Goal: Transaction & Acquisition: Book appointment/travel/reservation

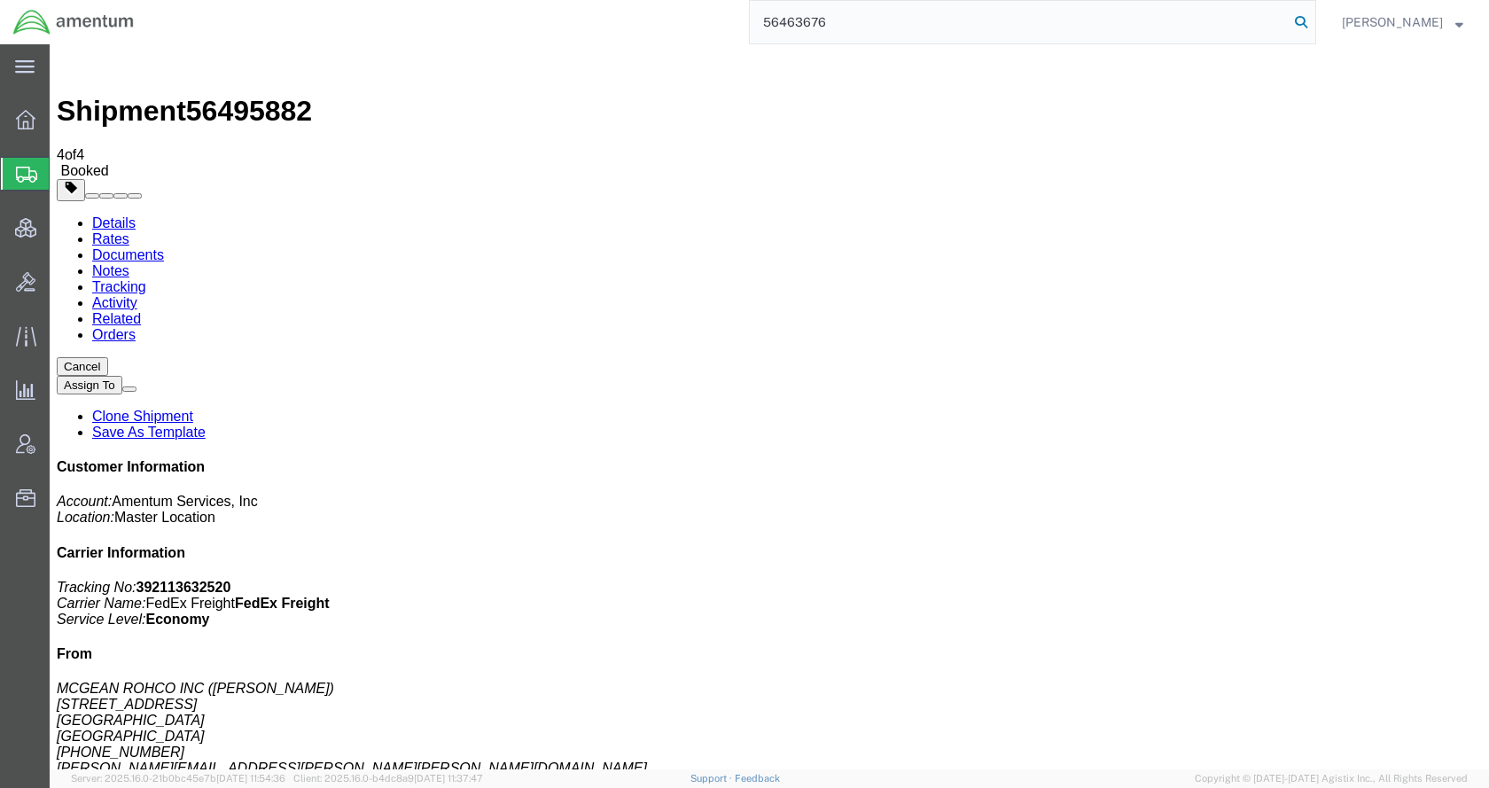
type input "56463676"
click at [1313, 17] on icon at bounding box center [1300, 22] width 25 height 25
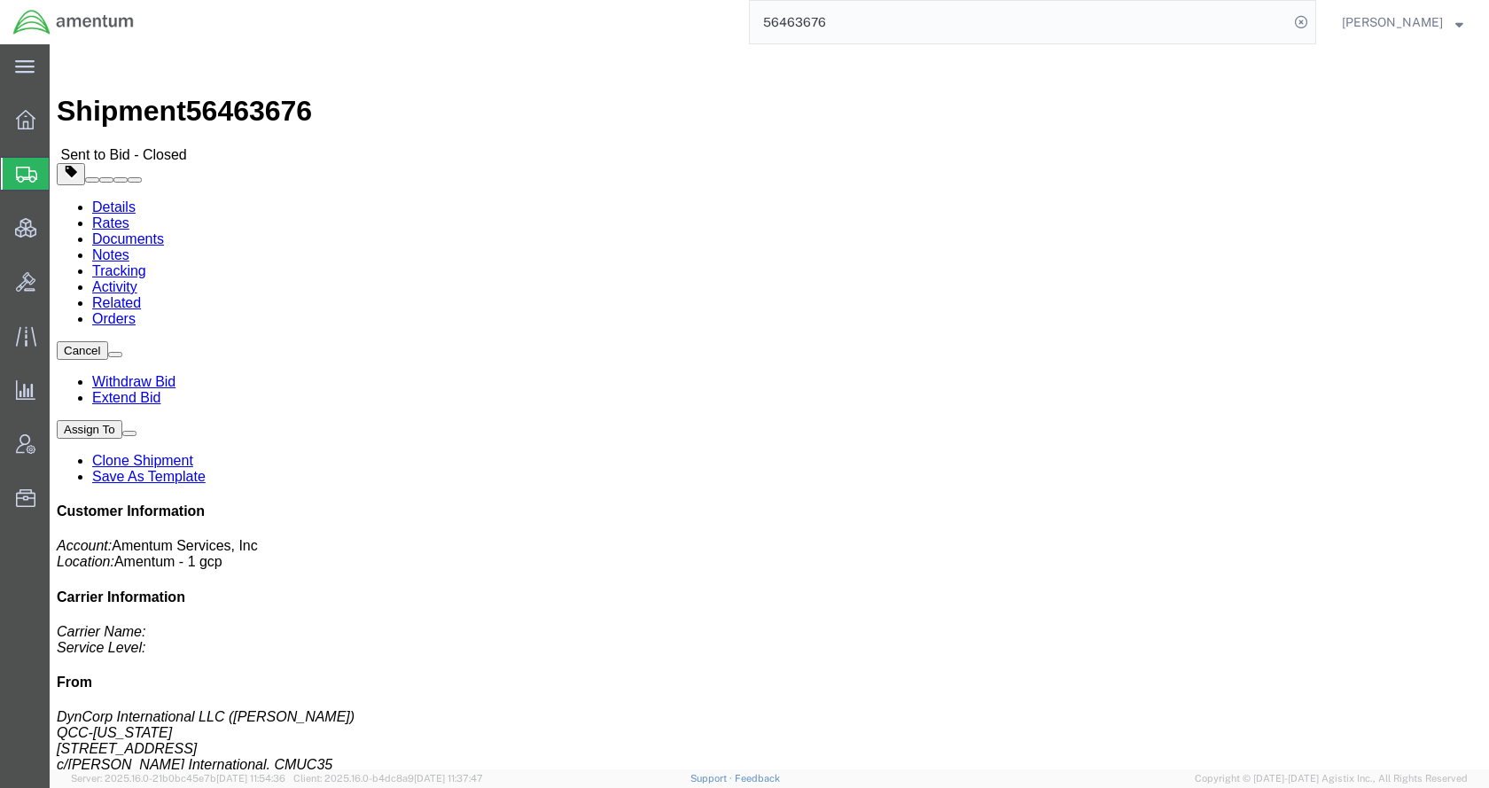
click link "Extend Bid"
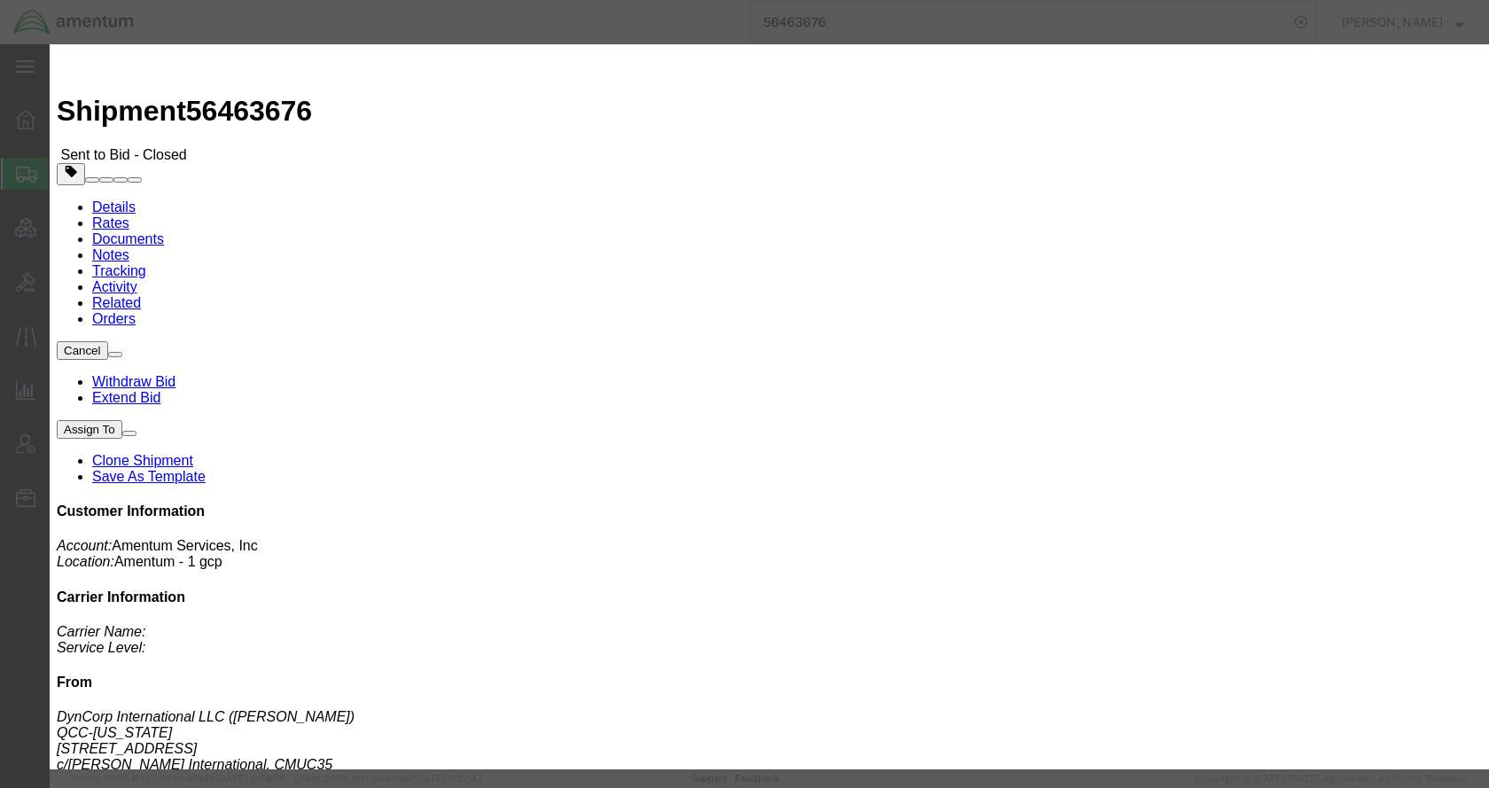
click select "Select 30 Min (Rush) 1 Hour (Rush) 2 Hours (Rush) 4 Hours (Rush) 8 Hours (Rush)…"
select select "0.5"
click select "Select 30 Min (Rush) 1 Hour (Rush) 2 Hours (Rush) 4 Hours (Rush) 8 Hours (Rush)…"
click button "Extend Bid"
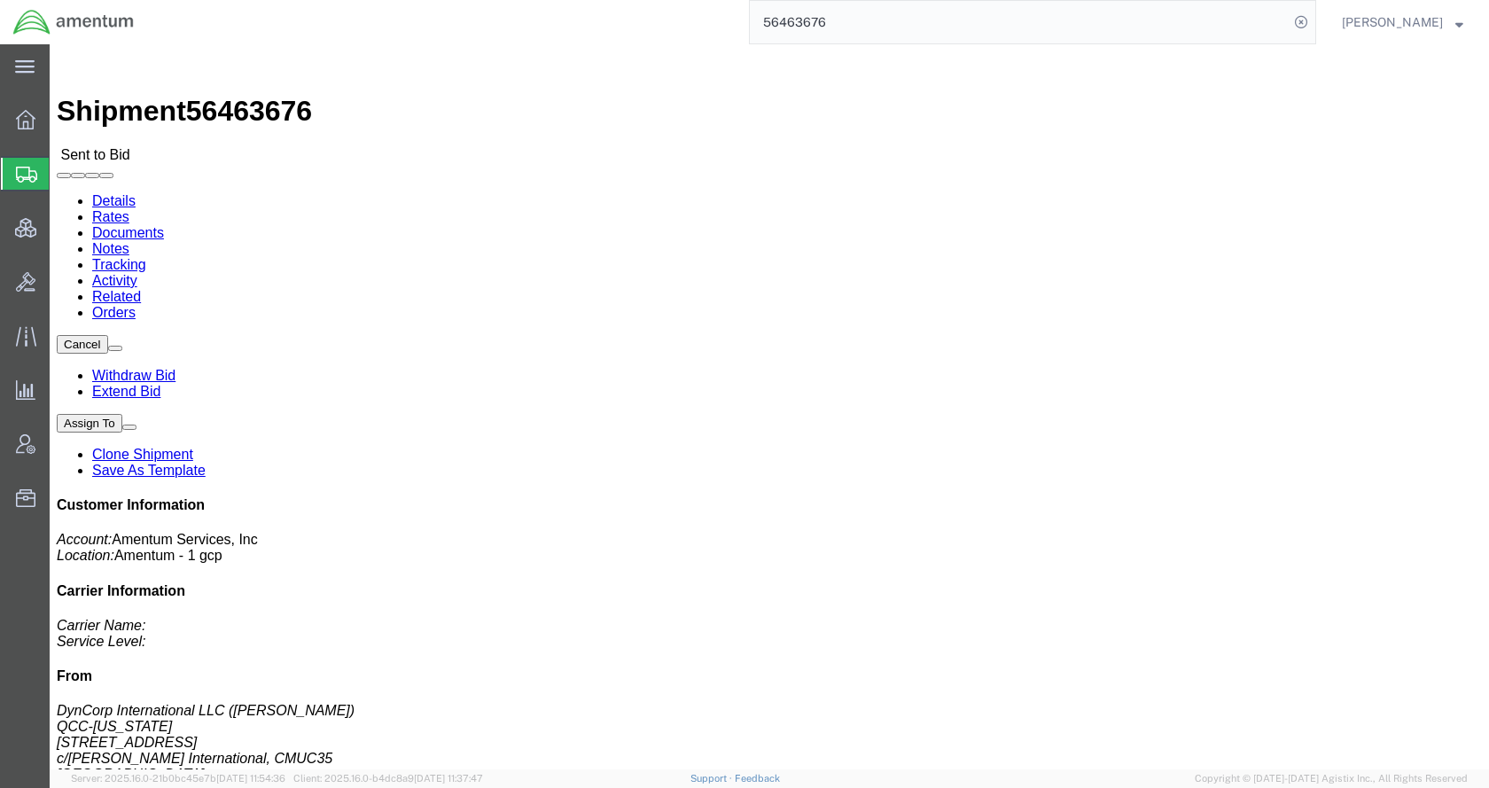
click link "Rates"
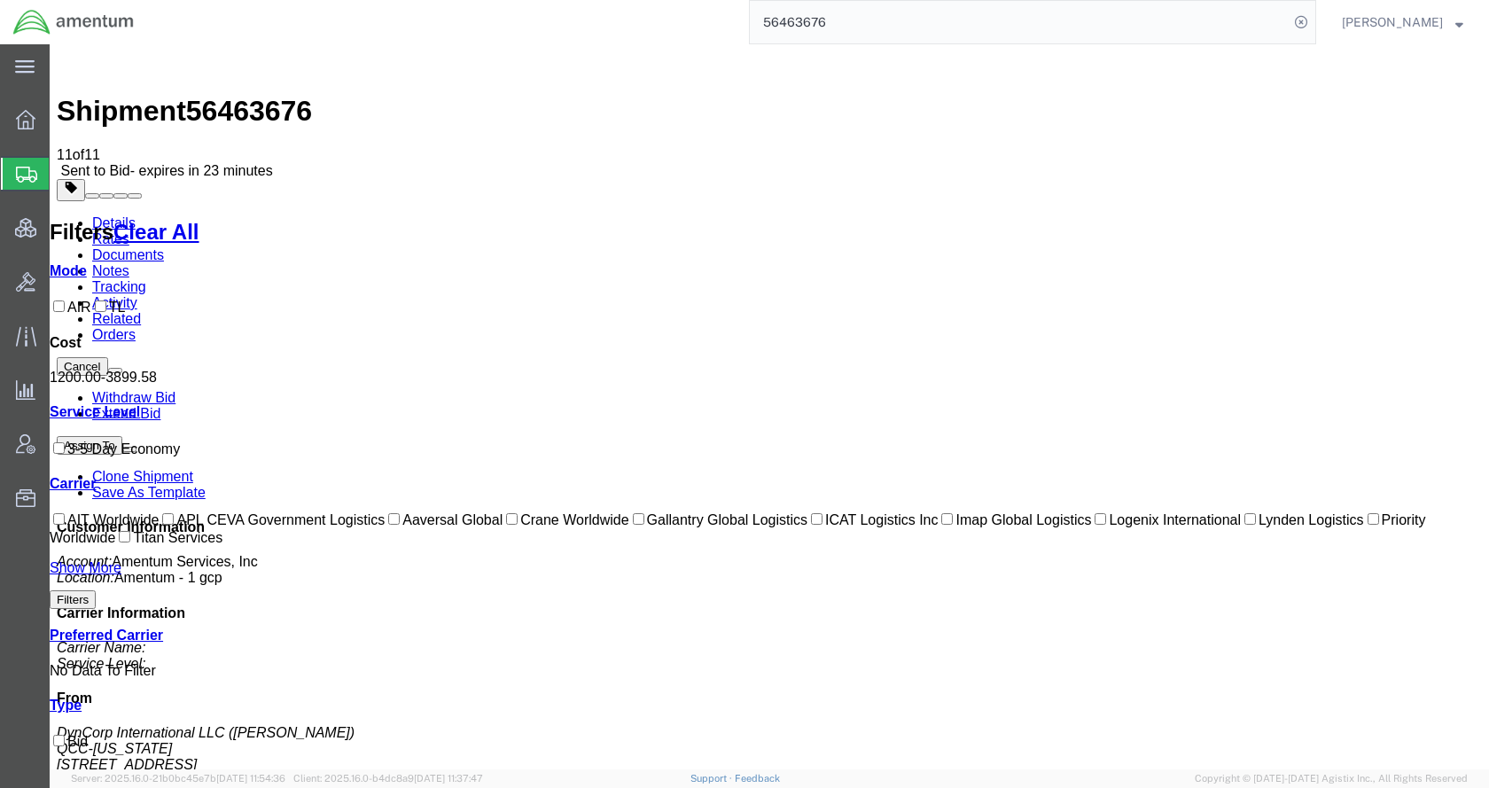
click at [116, 215] on link "Details" at bounding box center [113, 222] width 43 height 15
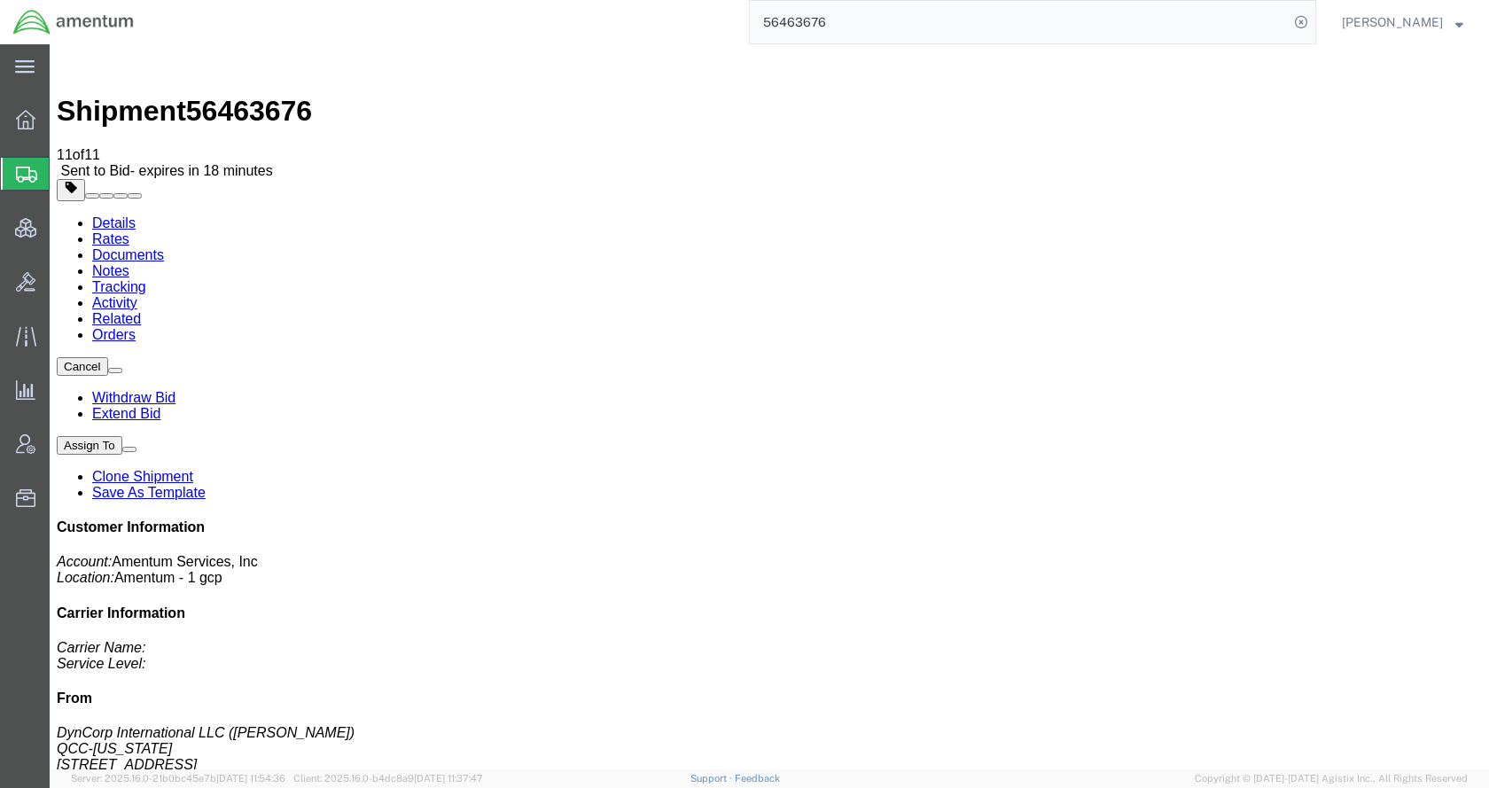
click link "Rates"
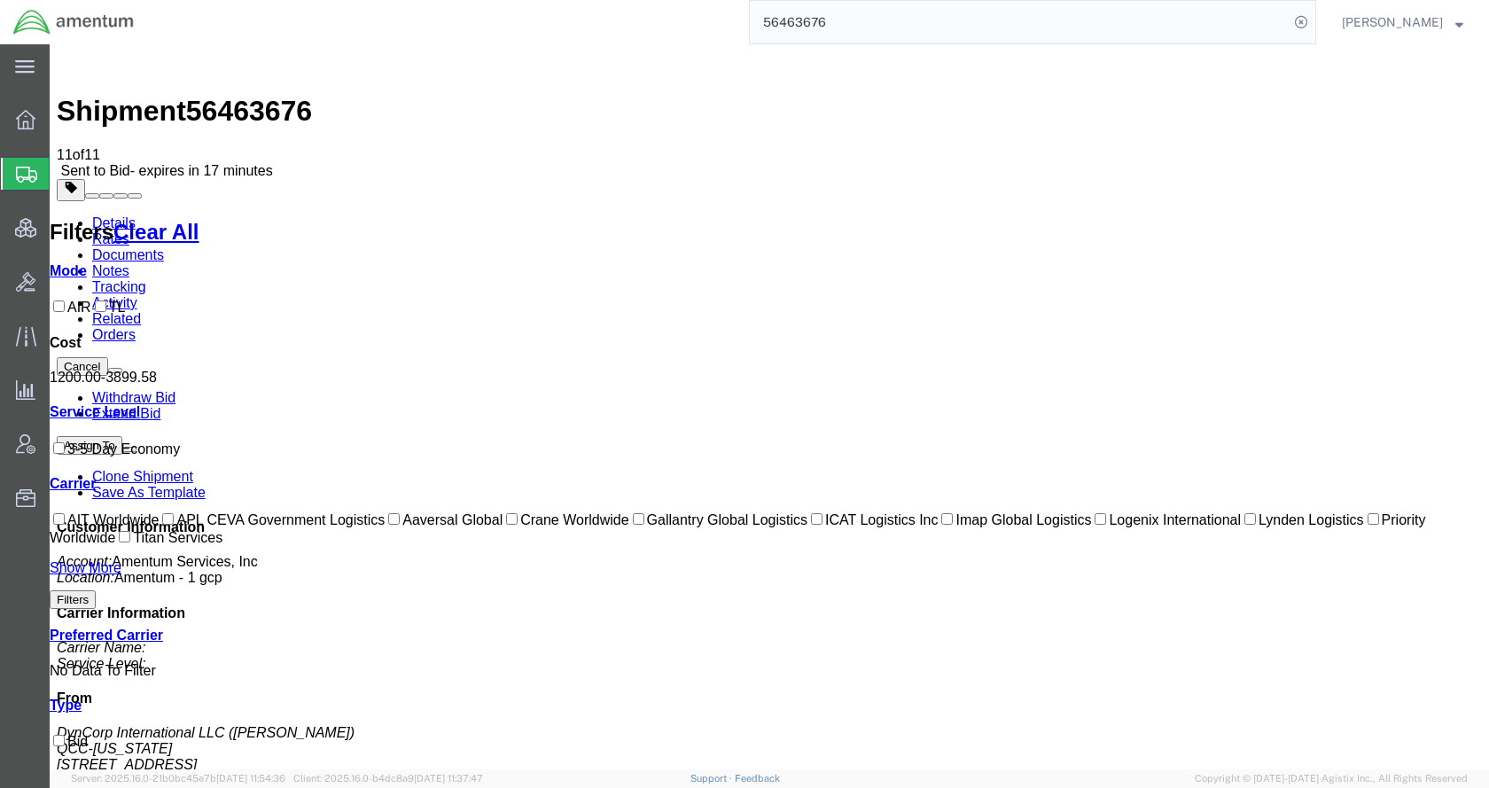
drag, startPoint x: 111, startPoint y: 94, endPoint x: 114, endPoint y: 105, distance: 12.1
click at [111, 215] on link "Details" at bounding box center [113, 222] width 43 height 15
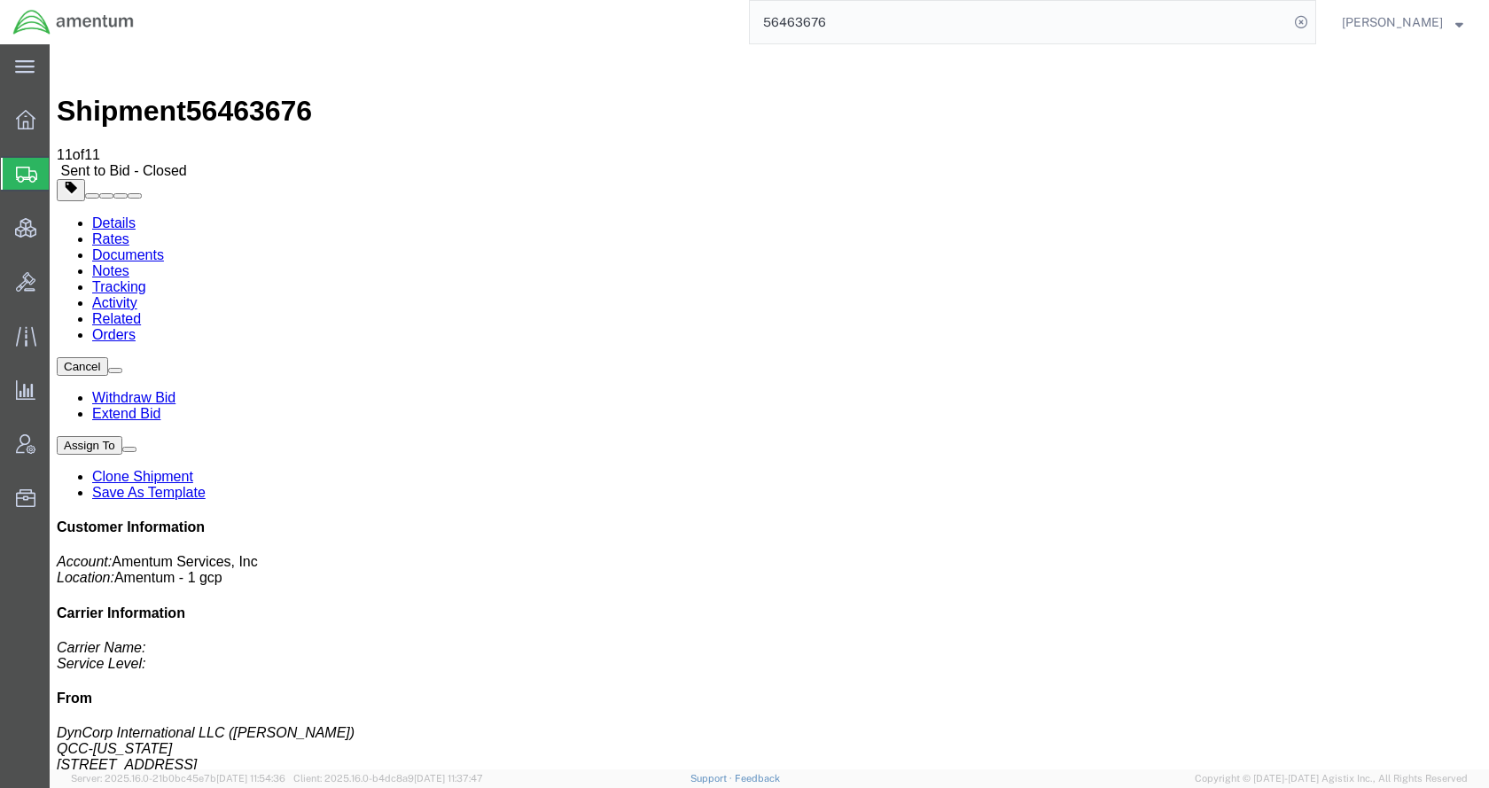
click link "Rates"
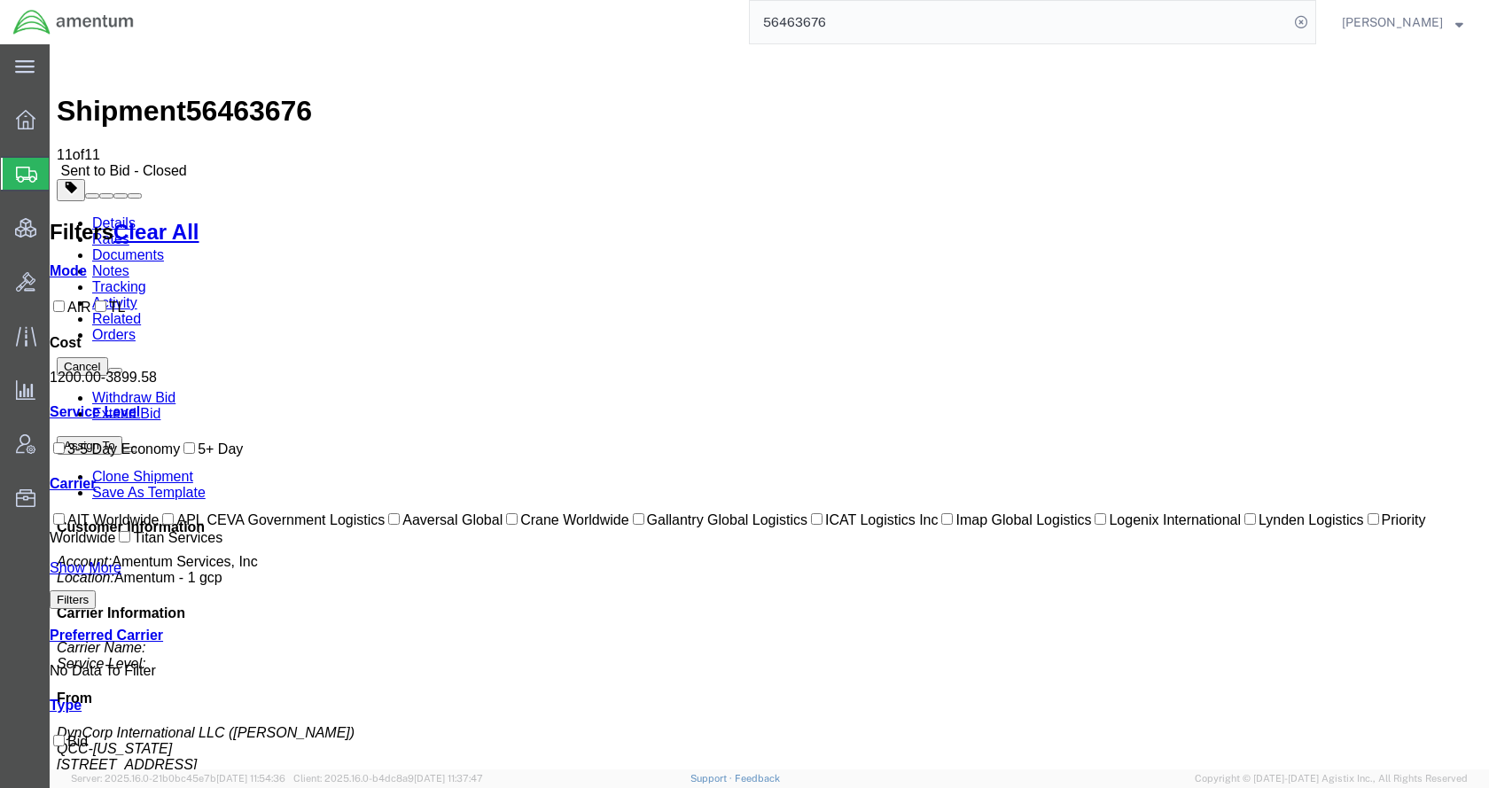
click at [63, 177] on span "Shipments" at bounding box center [56, 173] width 14 height 35
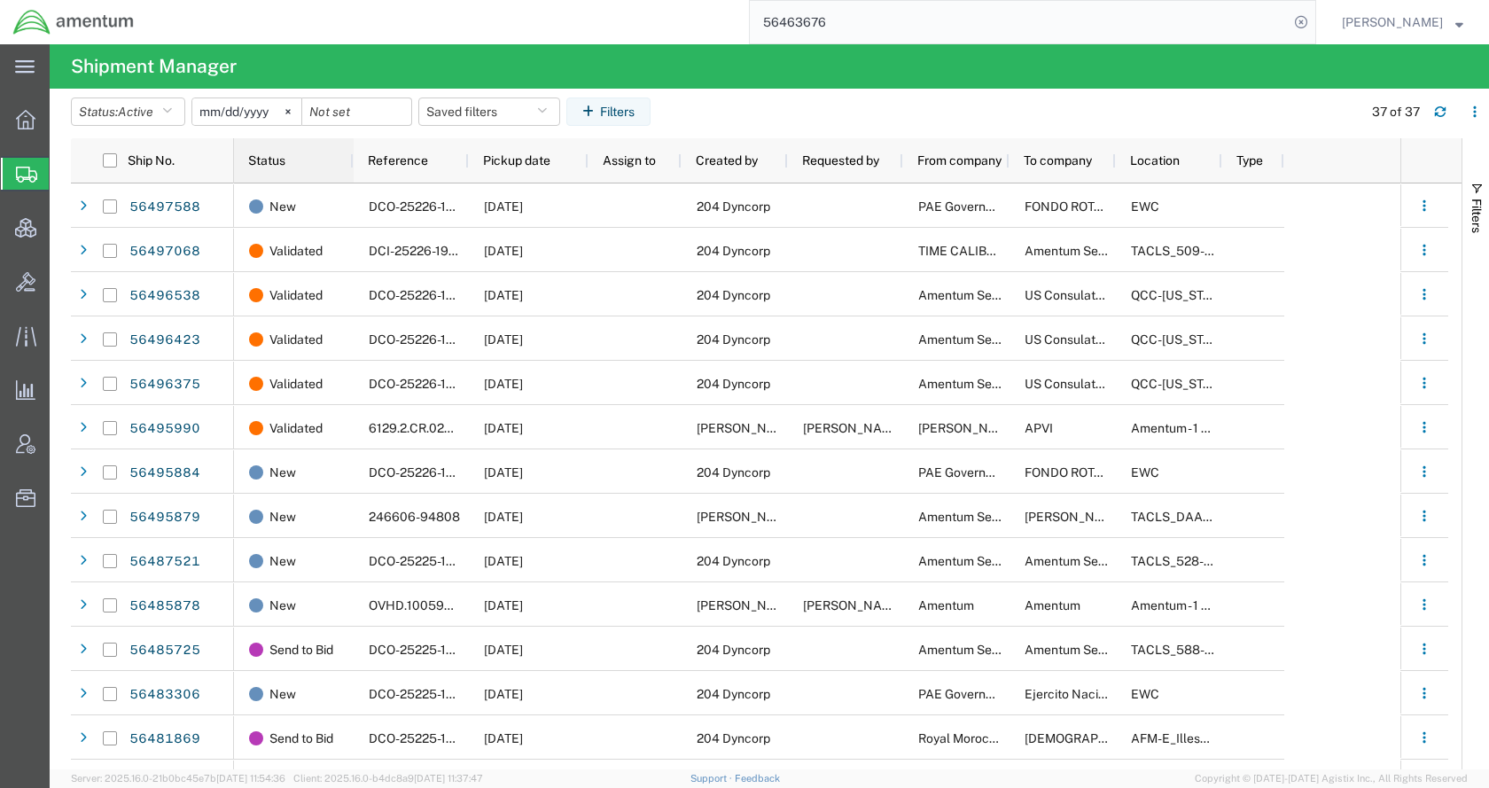
click at [275, 158] on span "Status" at bounding box center [266, 160] width 37 height 14
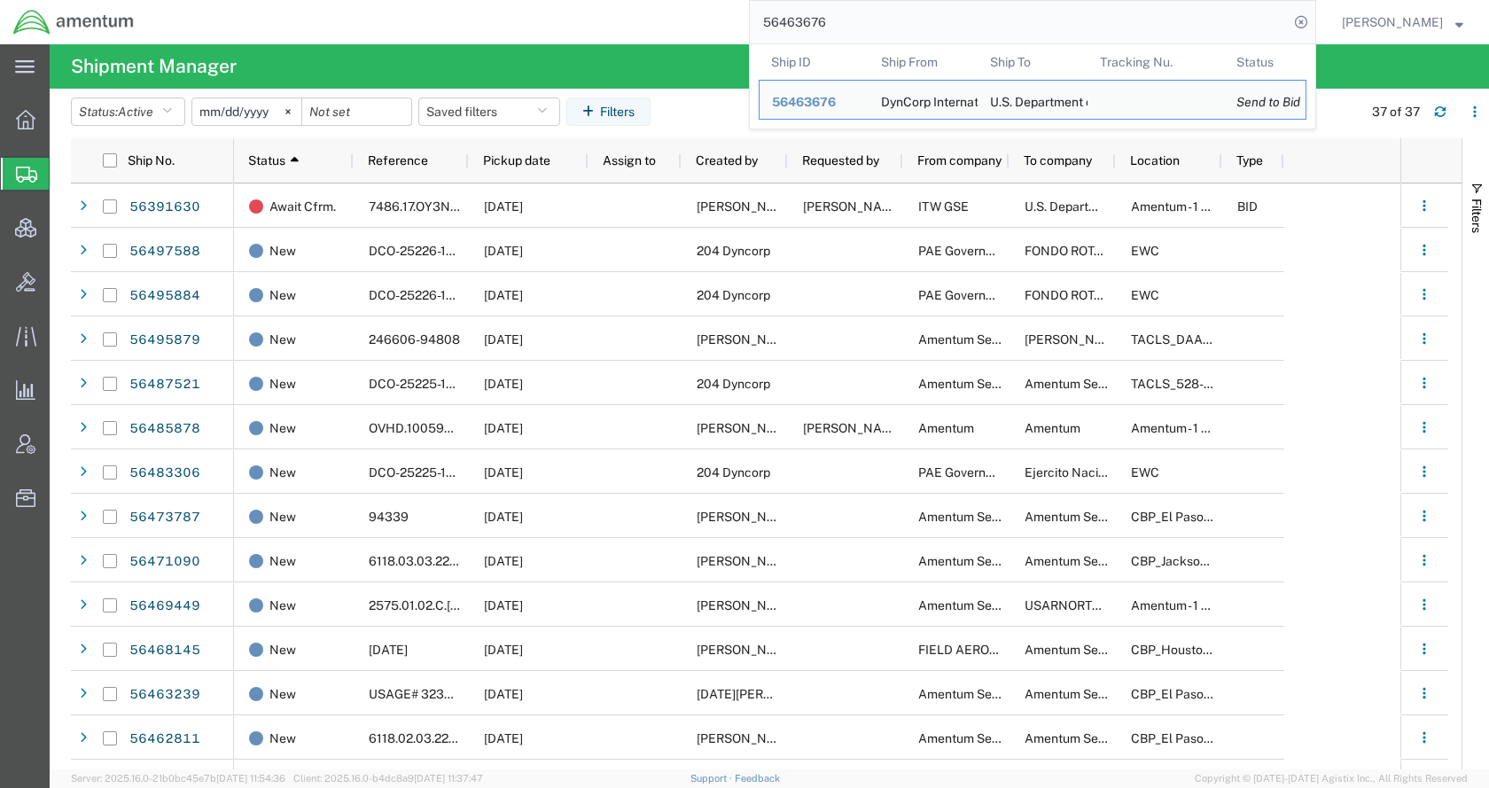
drag, startPoint x: 919, startPoint y: 18, endPoint x: 805, endPoint y: 20, distance: 114.3
click at [805, 20] on input "56463676" at bounding box center [1019, 22] width 539 height 43
click at [888, 25] on input "56463676" at bounding box center [1019, 22] width 539 height 43
drag, startPoint x: 891, startPoint y: 21, endPoint x: 759, endPoint y: 21, distance: 132.0
click at [759, 21] on div "56463676 Ship ID Ship From Ship To Tracking Nu. Status Ship ID 56463676 Ship Fr…" at bounding box center [731, 22] width 1169 height 44
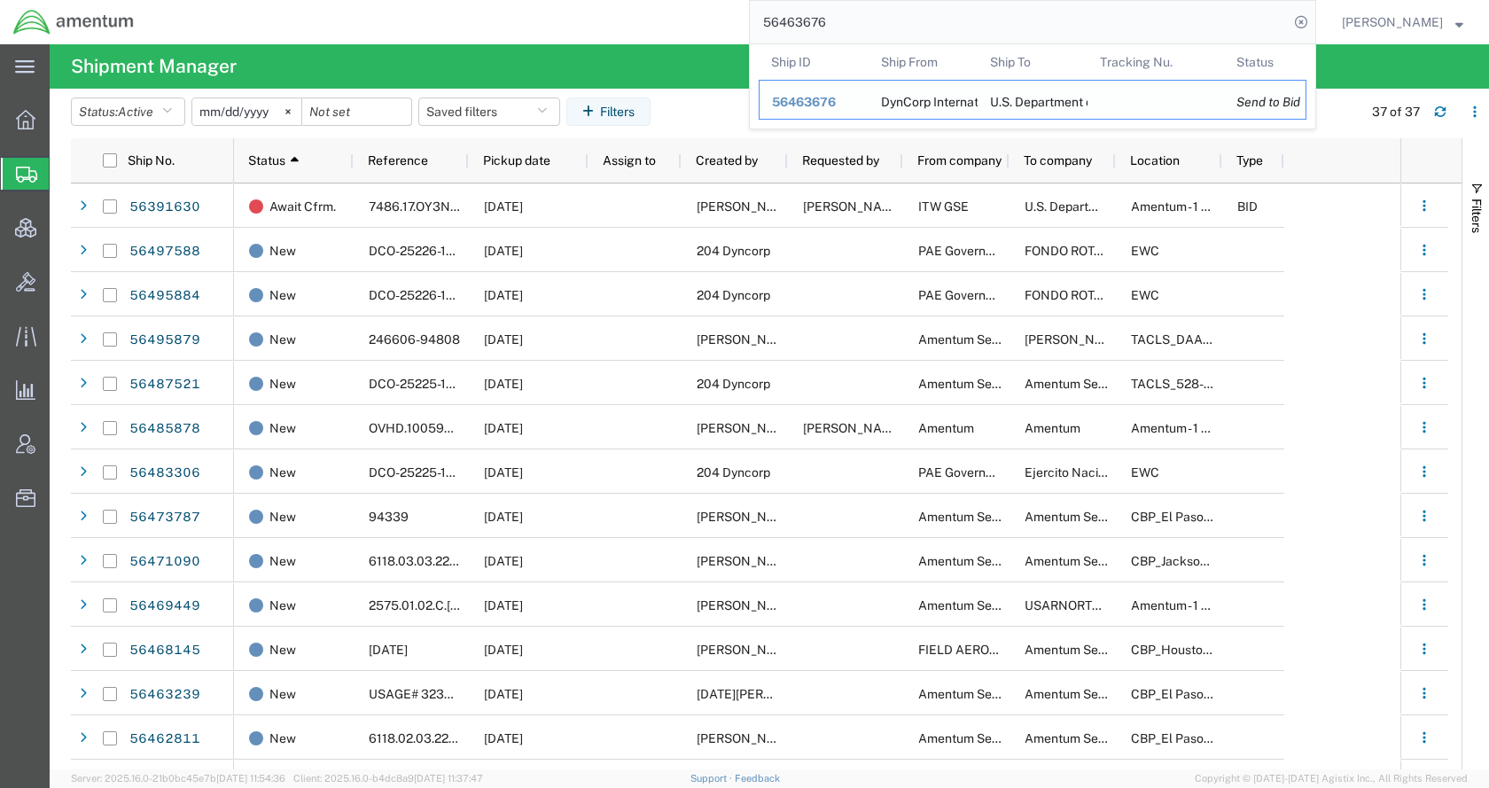
click at [836, 100] on span "56463676" at bounding box center [804, 102] width 64 height 14
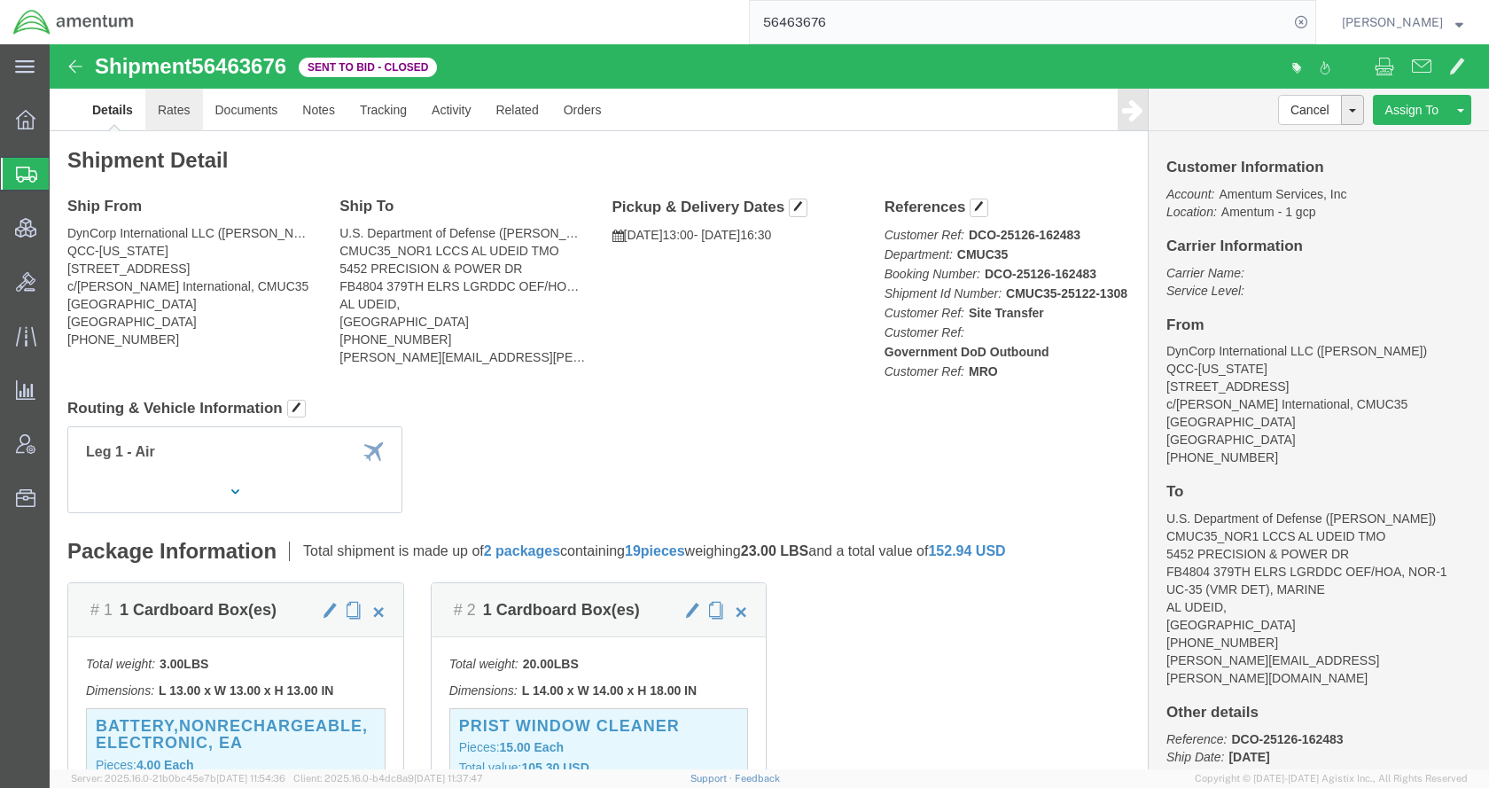
click link "Rates"
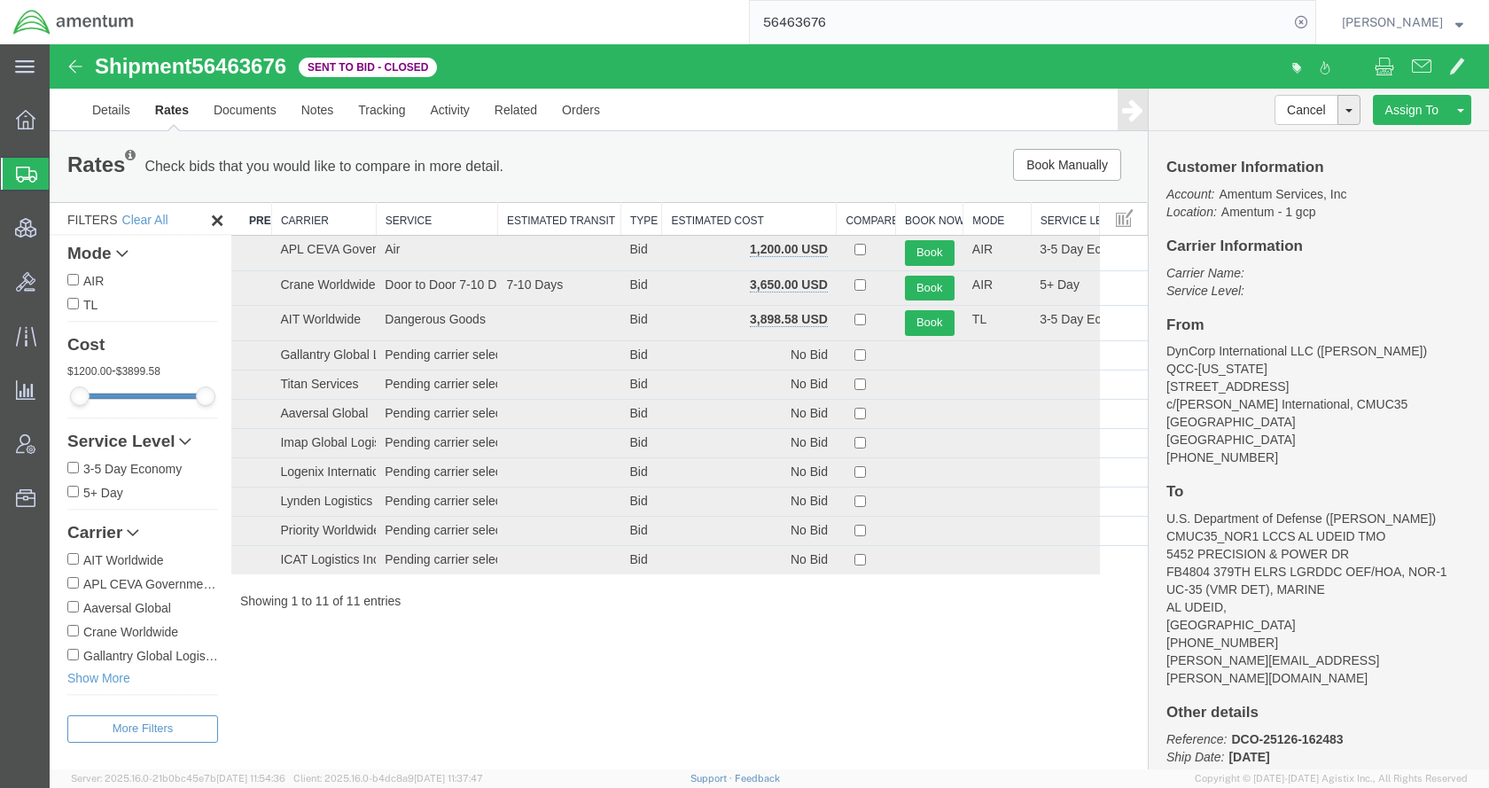
click at [754, 214] on th "Estimated Cost" at bounding box center [749, 219] width 175 height 33
click at [917, 254] on button "Book" at bounding box center [930, 253] width 50 height 26
